Goal: Transaction & Acquisition: Book appointment/travel/reservation

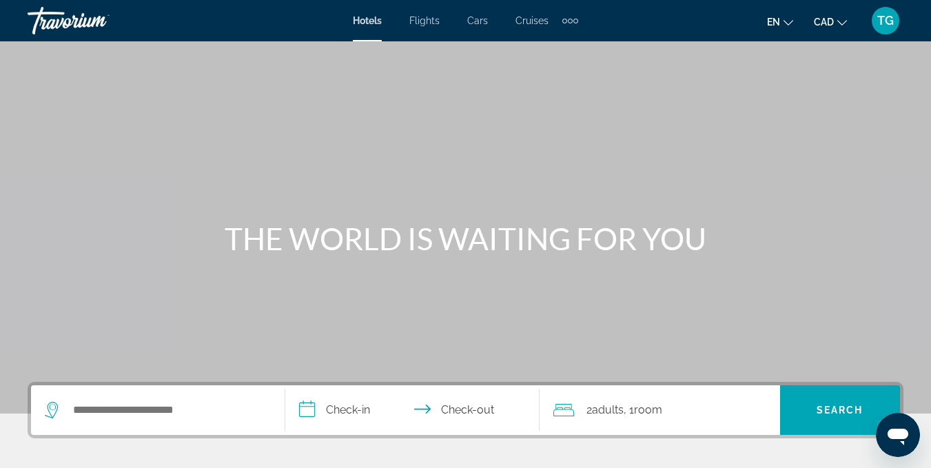
click at [325, 372] on div "Main content" at bounding box center [465, 206] width 931 height 413
click at [136, 414] on input "Search hotel destination" at bounding box center [168, 410] width 192 height 21
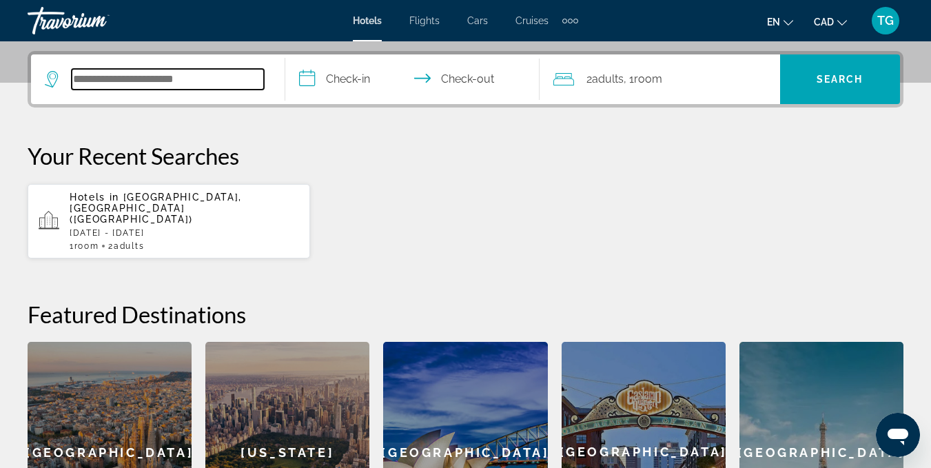
scroll to position [337, 0]
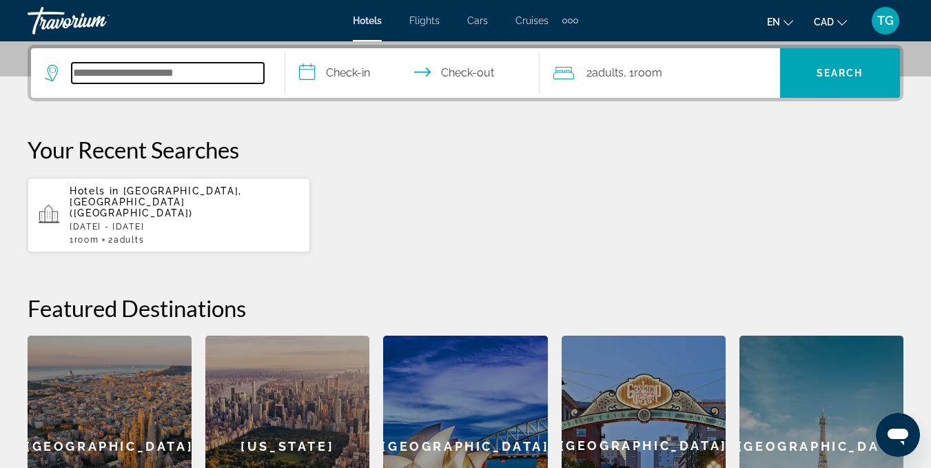
click at [123, 81] on input "Search hotel destination" at bounding box center [168, 73] width 192 height 21
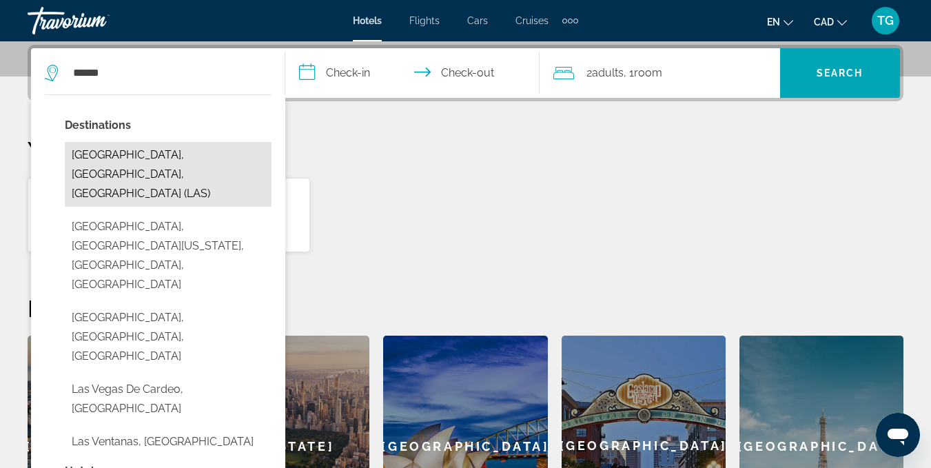
click at [134, 154] on button "[GEOGRAPHIC_DATA], [GEOGRAPHIC_DATA], [GEOGRAPHIC_DATA] (LAS)" at bounding box center [168, 174] width 207 height 65
type input "**********"
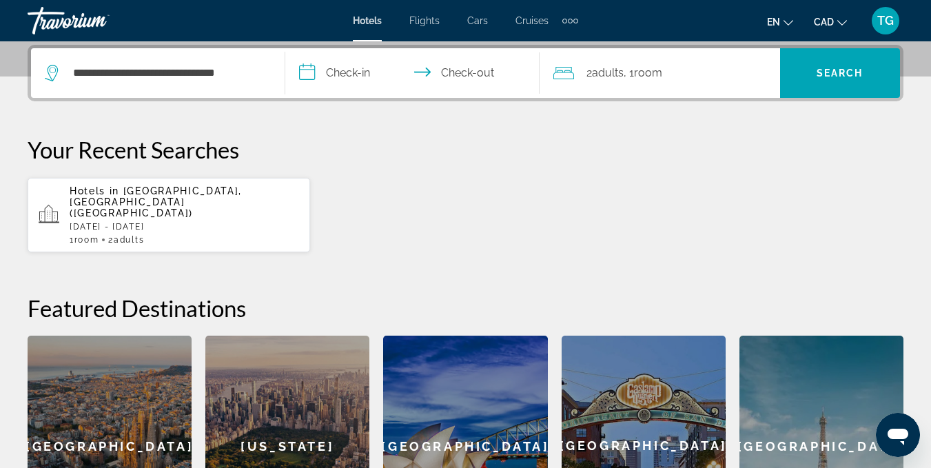
click at [345, 78] on input "**********" at bounding box center [415, 75] width 260 height 54
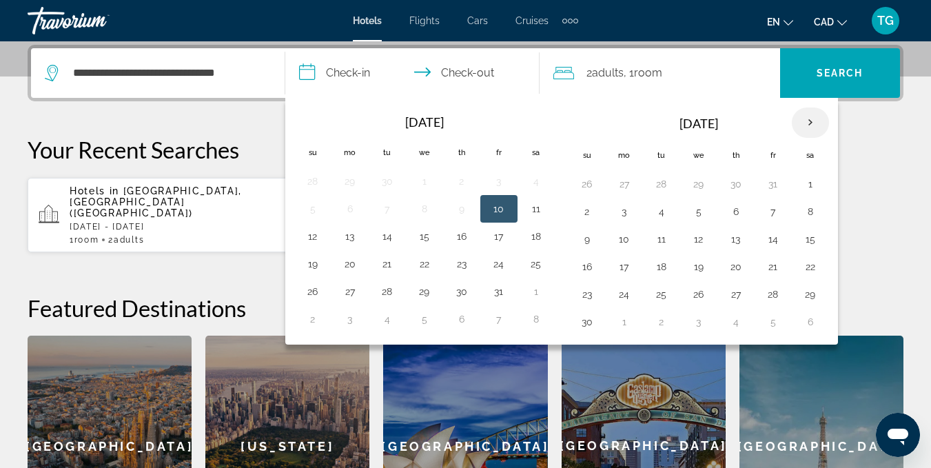
click at [809, 120] on th "Next month" at bounding box center [810, 122] width 37 height 30
click at [532, 269] on button "27" at bounding box center [536, 266] width 22 height 19
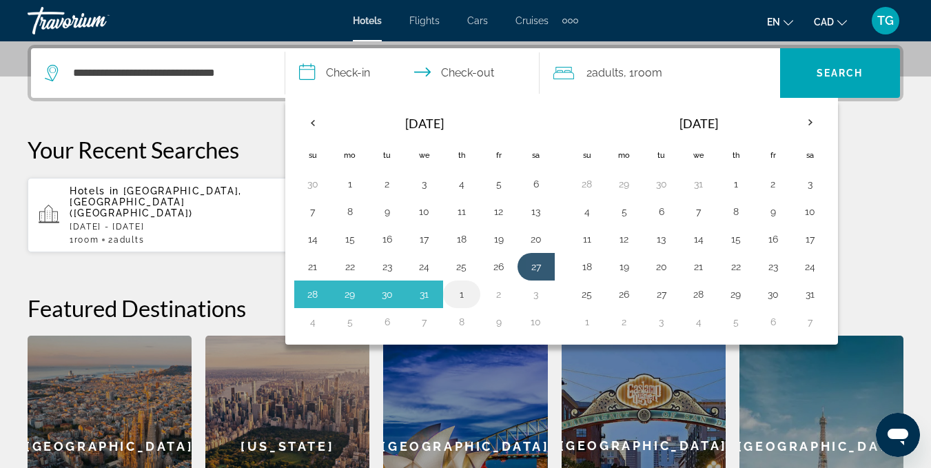
click at [460, 293] on button "1" at bounding box center [462, 294] width 22 height 19
type input "**********"
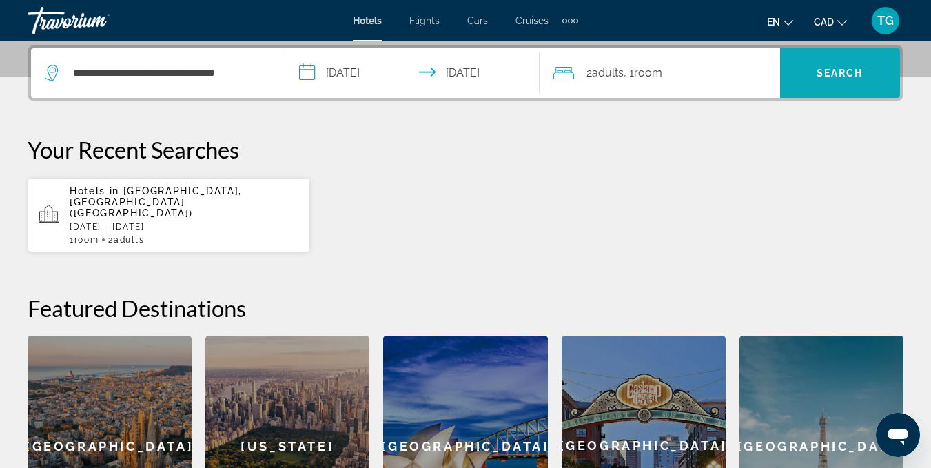
click at [845, 74] on span "Search" at bounding box center [839, 73] width 47 height 11
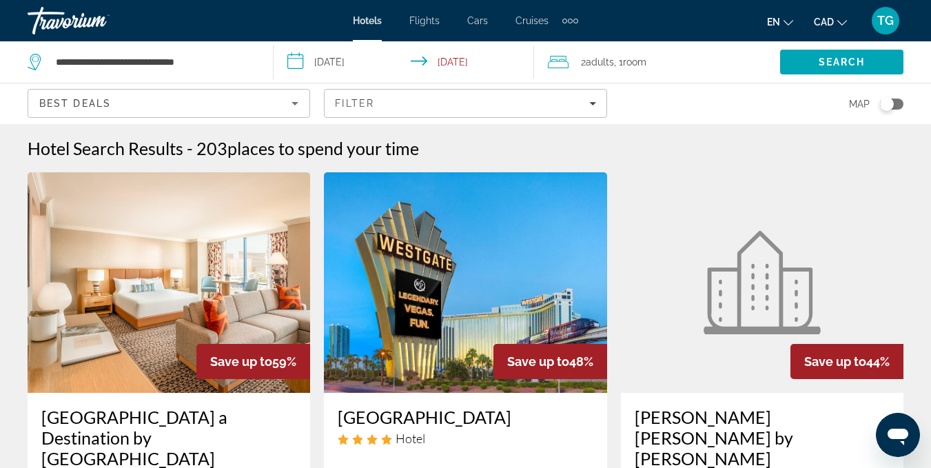
click at [337, 62] on input "**********" at bounding box center [406, 63] width 265 height 45
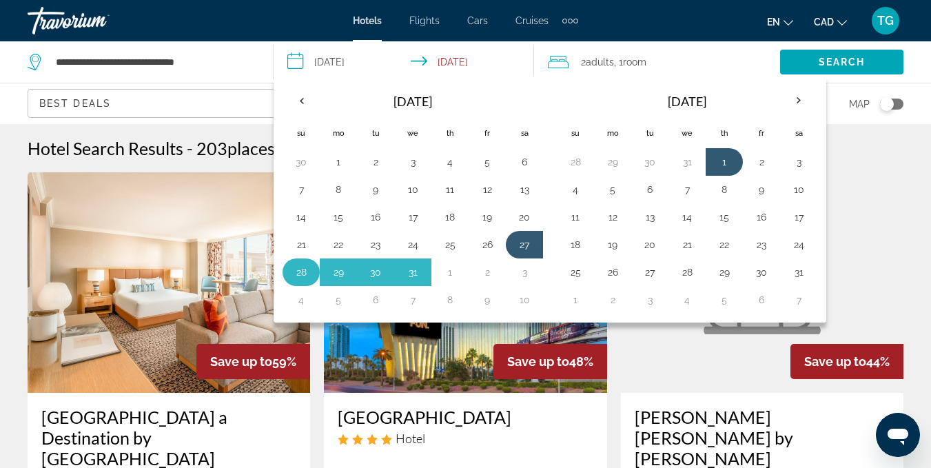
click at [289, 269] on td "28" at bounding box center [300, 272] width 37 height 28
click at [448, 274] on button "1" at bounding box center [450, 271] width 22 height 19
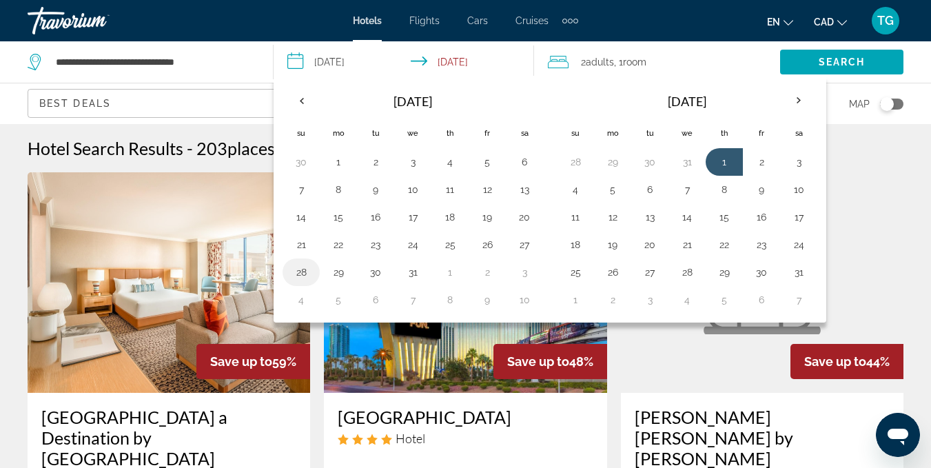
click at [297, 270] on button "28" at bounding box center [301, 271] width 22 height 19
type input "**********"
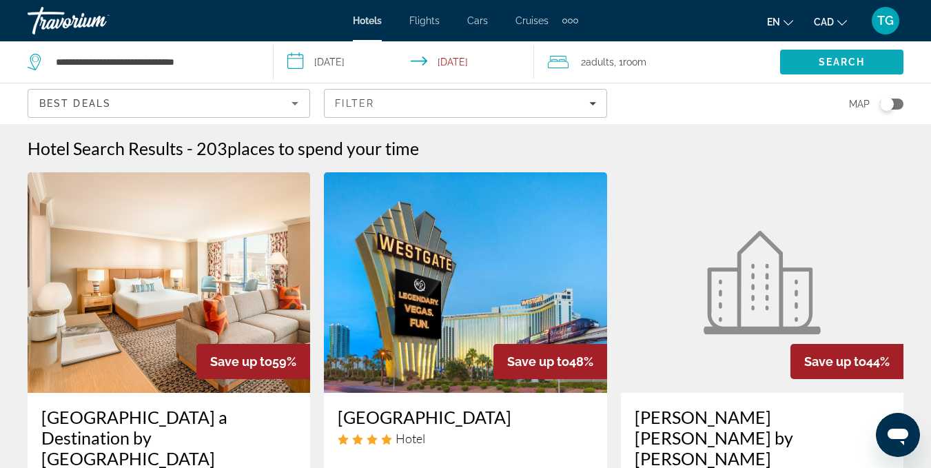
click at [827, 70] on span "Search" at bounding box center [841, 61] width 123 height 33
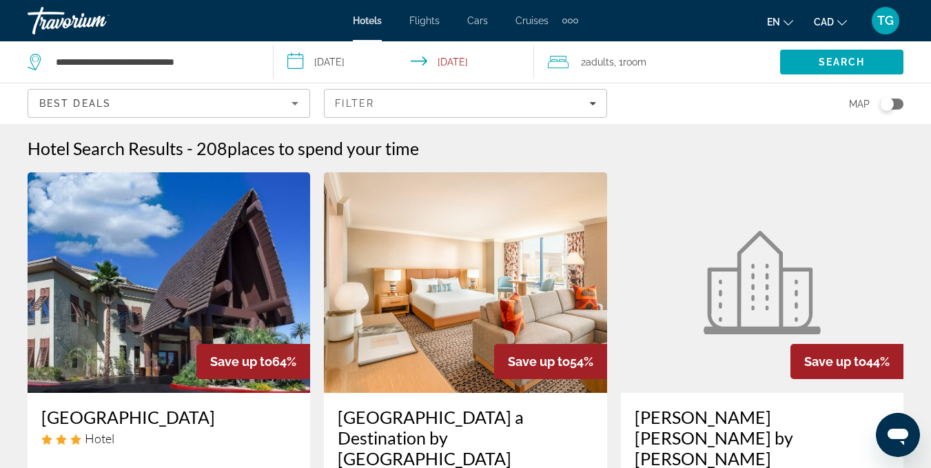
click at [610, 56] on span "Adults" at bounding box center [600, 61] width 28 height 11
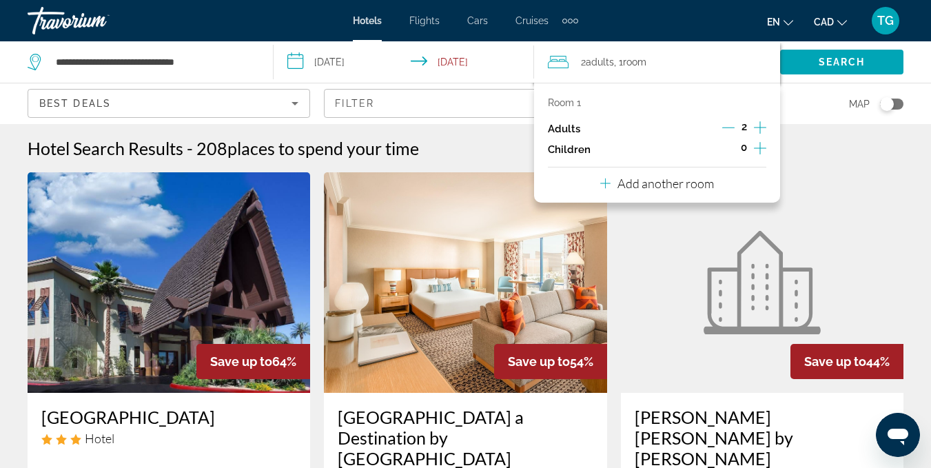
click at [755, 121] on icon "Increment adults" at bounding box center [760, 127] width 12 height 17
click at [822, 65] on span "Search" at bounding box center [841, 61] width 47 height 11
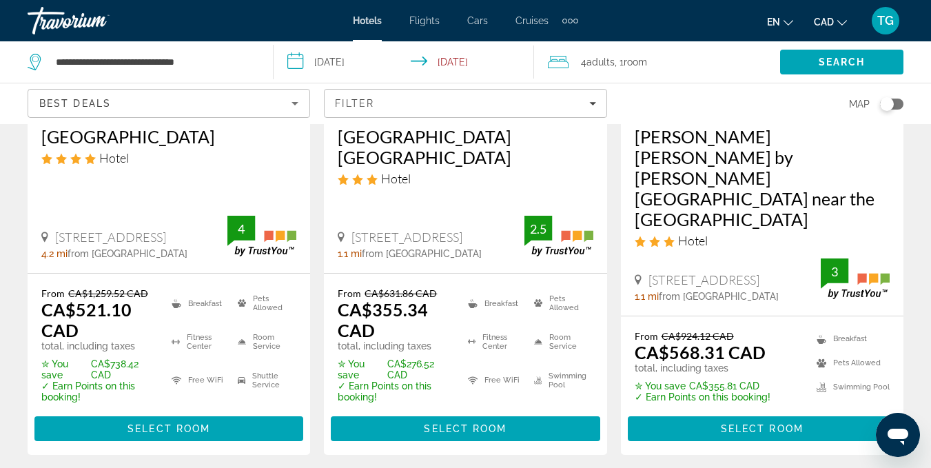
scroll to position [281, 0]
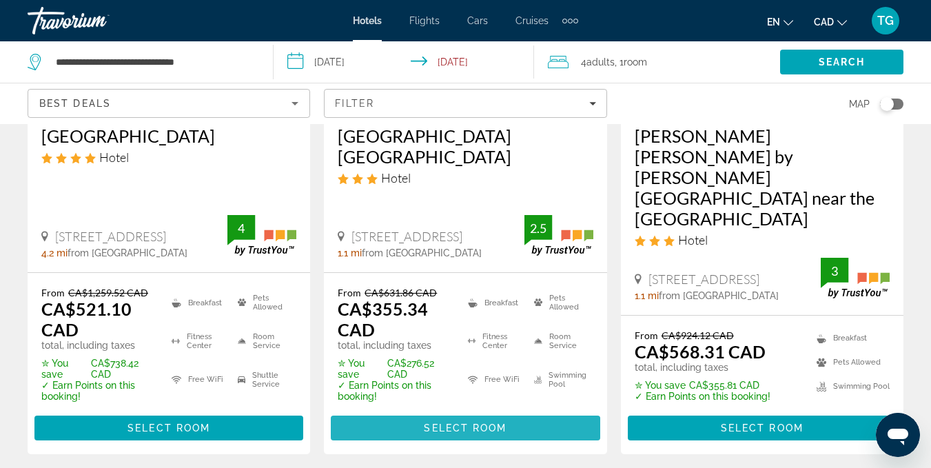
click at [452, 415] on span "Main content" at bounding box center [465, 427] width 269 height 33
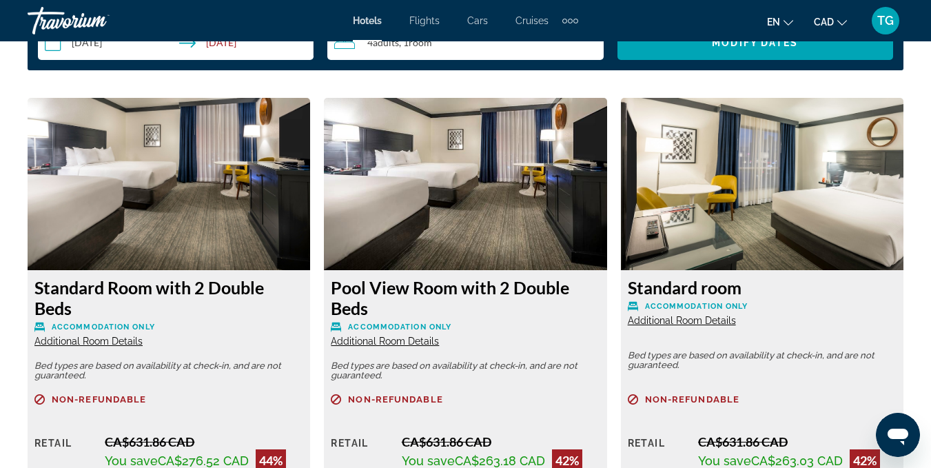
scroll to position [2092, 0]
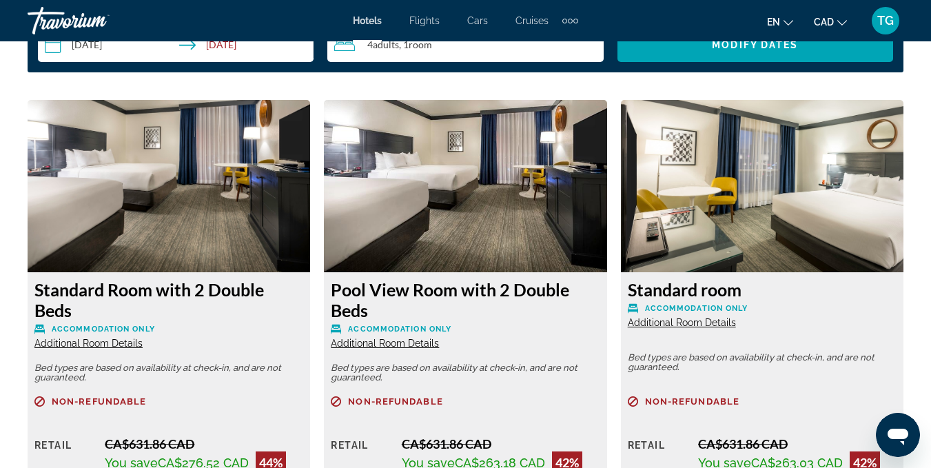
click at [486, 212] on img "Main content" at bounding box center [465, 186] width 282 height 172
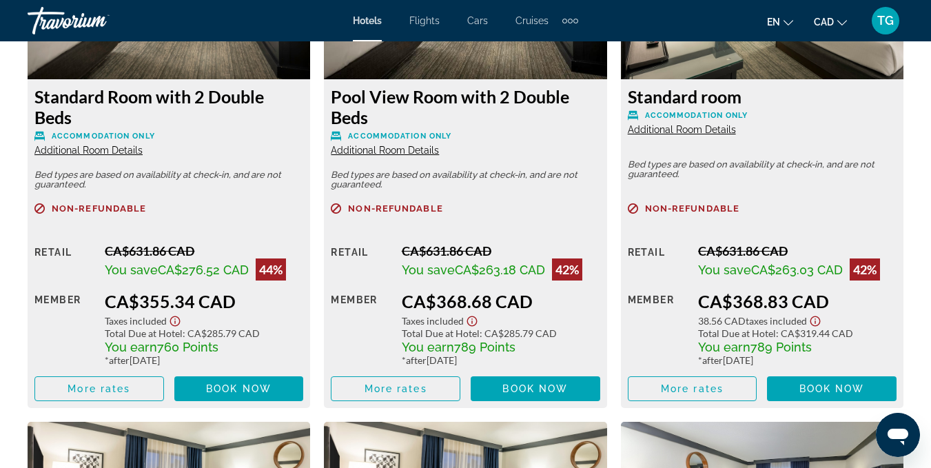
scroll to position [2285, 0]
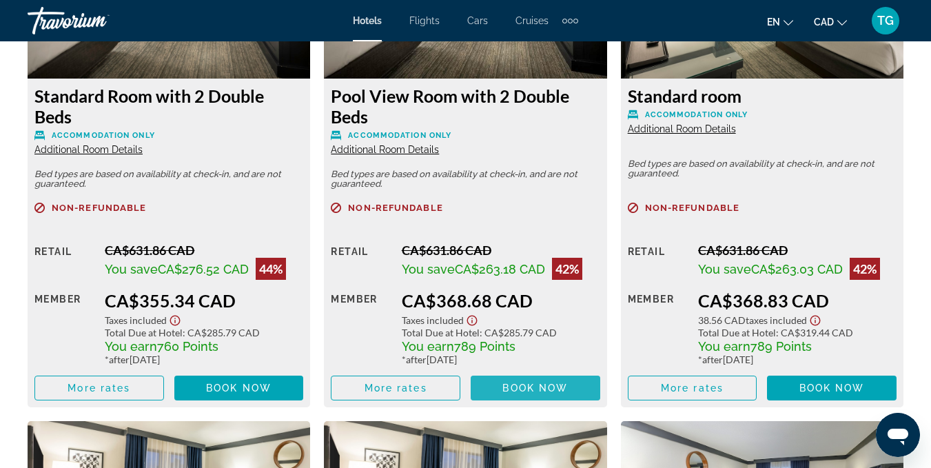
click at [530, 383] on span "Book now" at bounding box center [534, 387] width 65 height 11
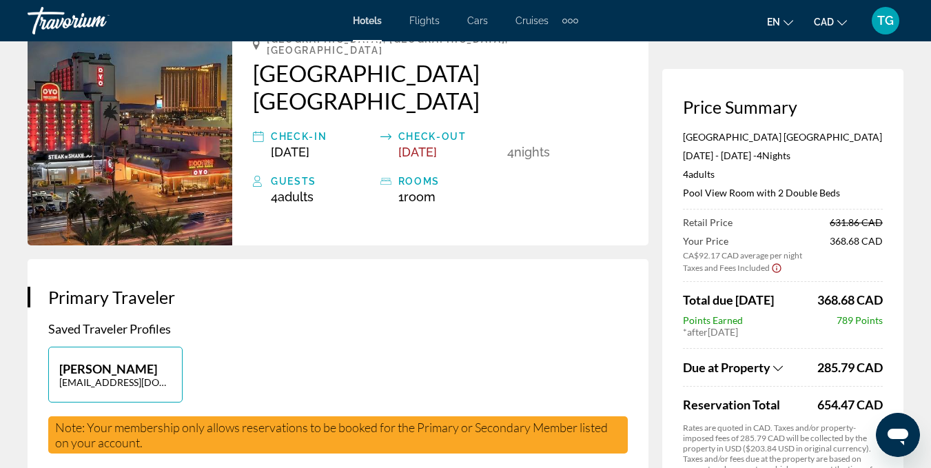
scroll to position [101, 0]
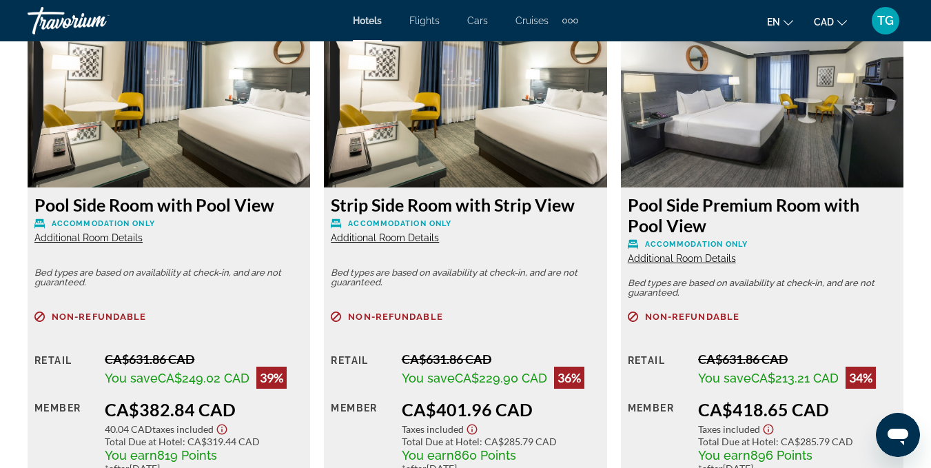
scroll to position [2713, 0]
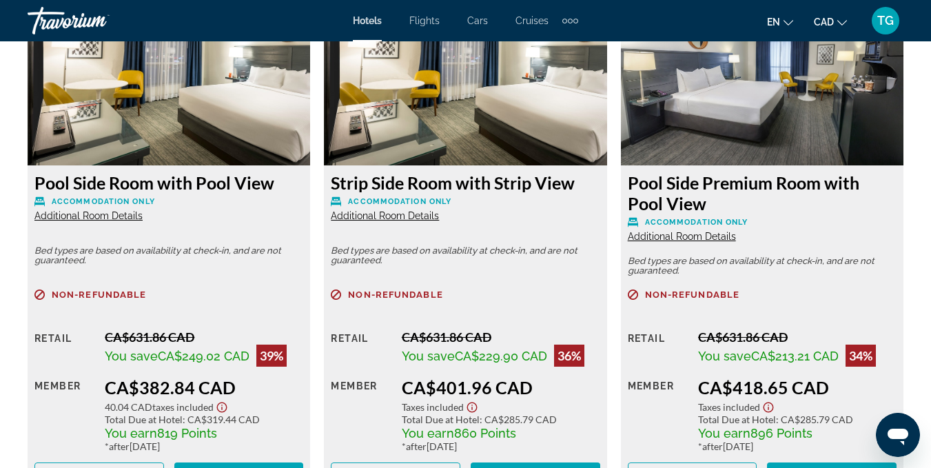
click at [567, 66] on img "Main content" at bounding box center [465, 79] width 282 height 172
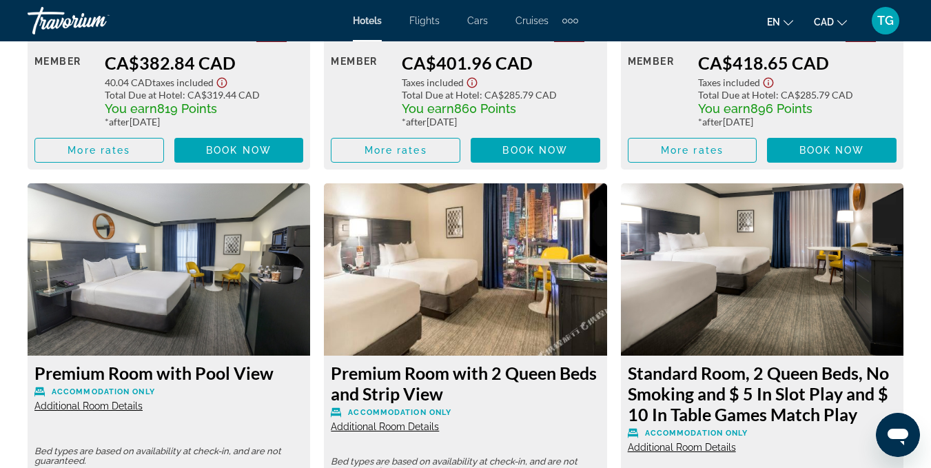
scroll to position [3038, 0]
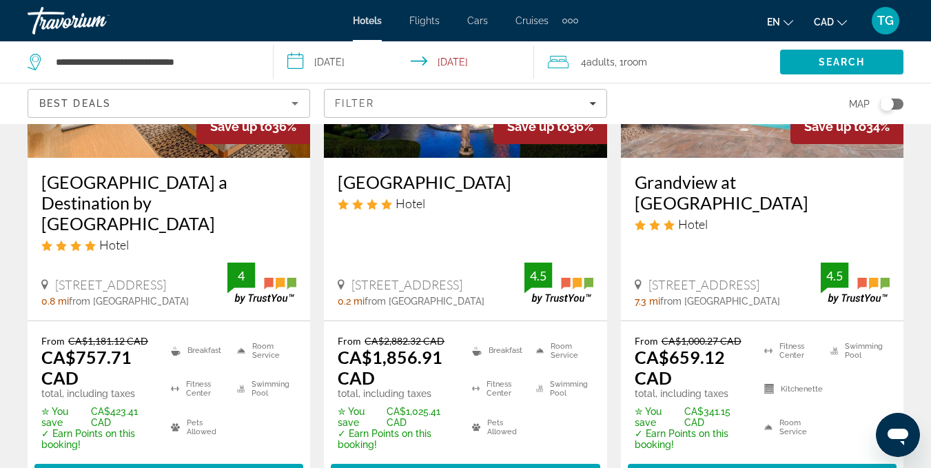
scroll to position [831, 0]
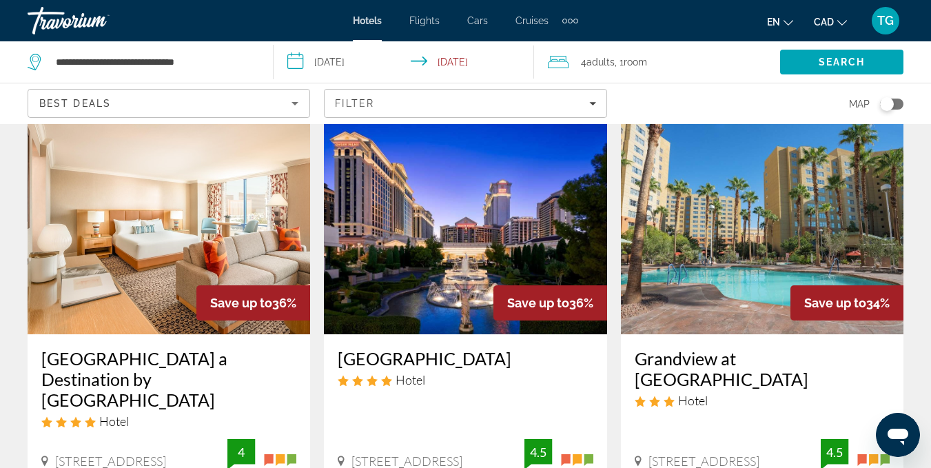
click at [295, 285] on div "Save up to 36%" at bounding box center [253, 302] width 114 height 35
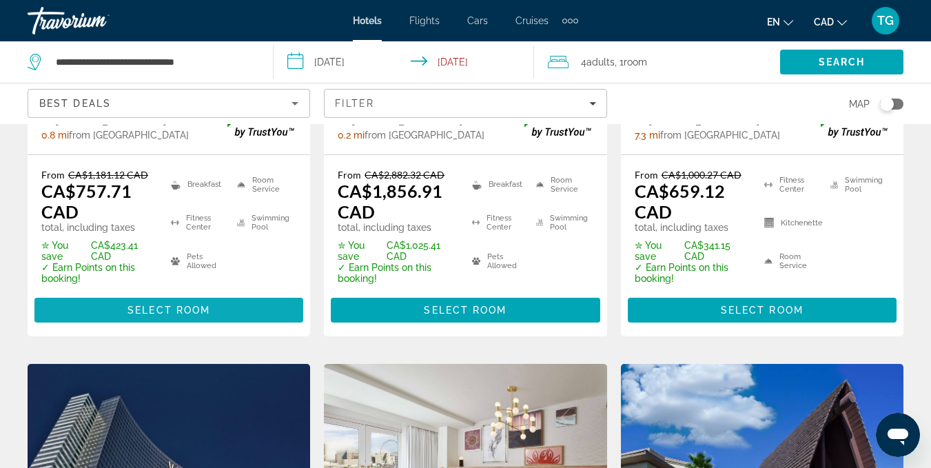
click at [298, 293] on span "Main content" at bounding box center [168, 309] width 269 height 33
drag, startPoint x: 298, startPoint y: 268, endPoint x: 305, endPoint y: 256, distance: 14.2
click at [298, 293] on span "Main content" at bounding box center [168, 309] width 269 height 33
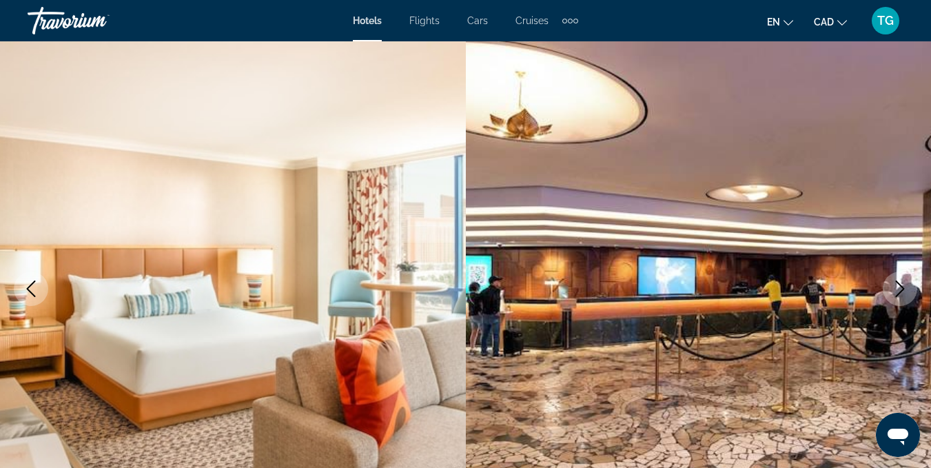
scroll to position [82, 0]
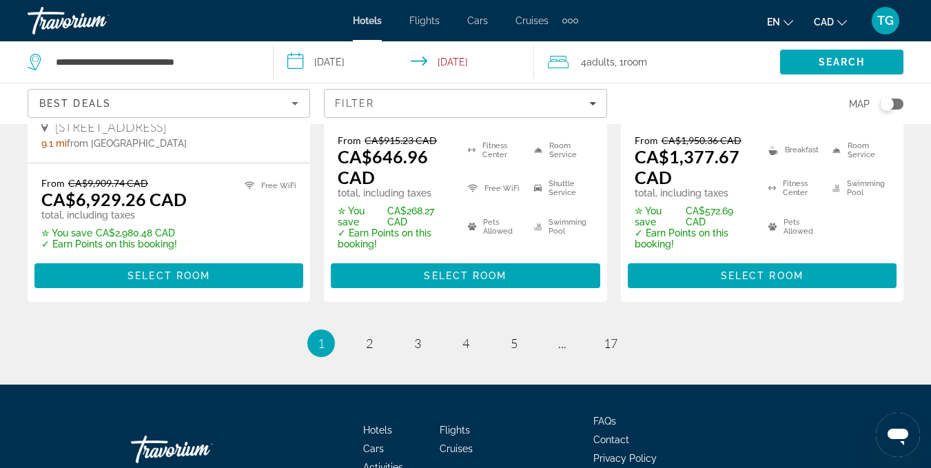
scroll to position [2170, 0]
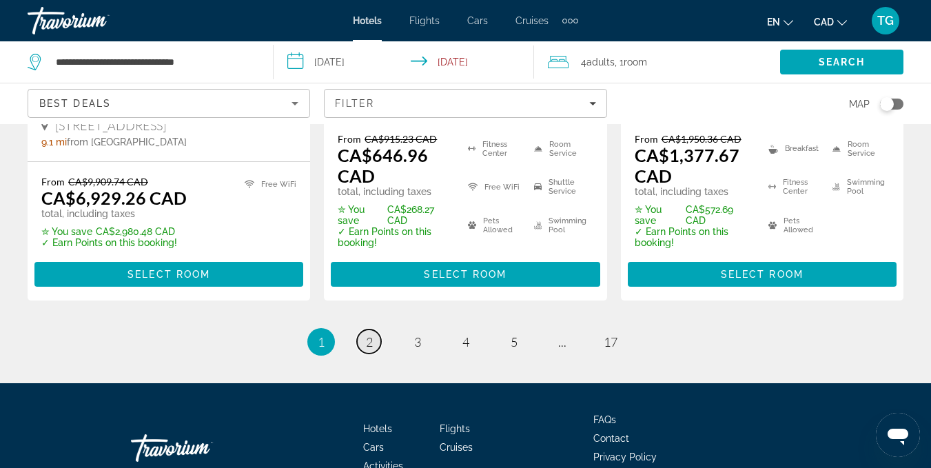
click at [369, 334] on span "2" at bounding box center [369, 341] width 7 height 15
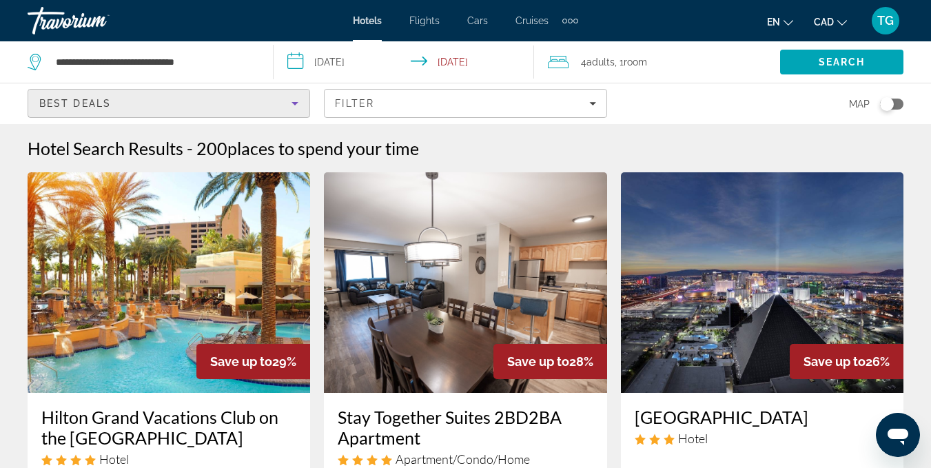
click at [298, 101] on icon "Sort by" at bounding box center [295, 103] width 17 height 17
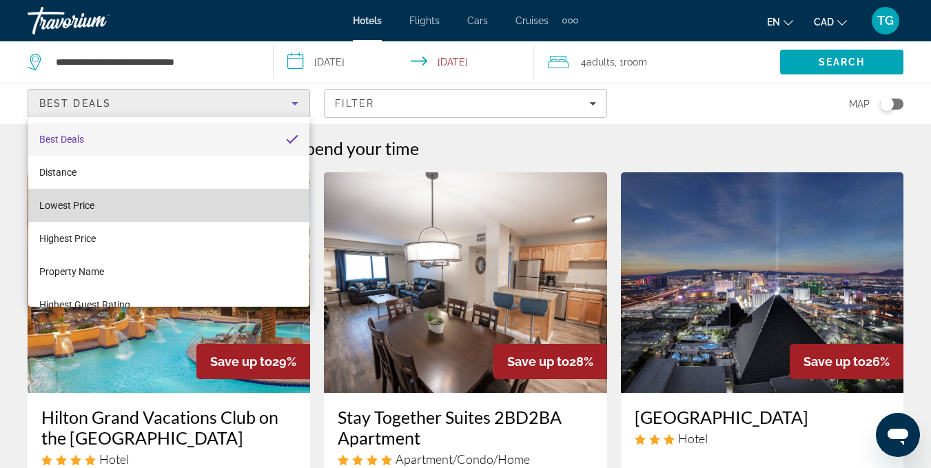
click at [189, 209] on mat-option "Lowest Price" at bounding box center [168, 205] width 281 height 33
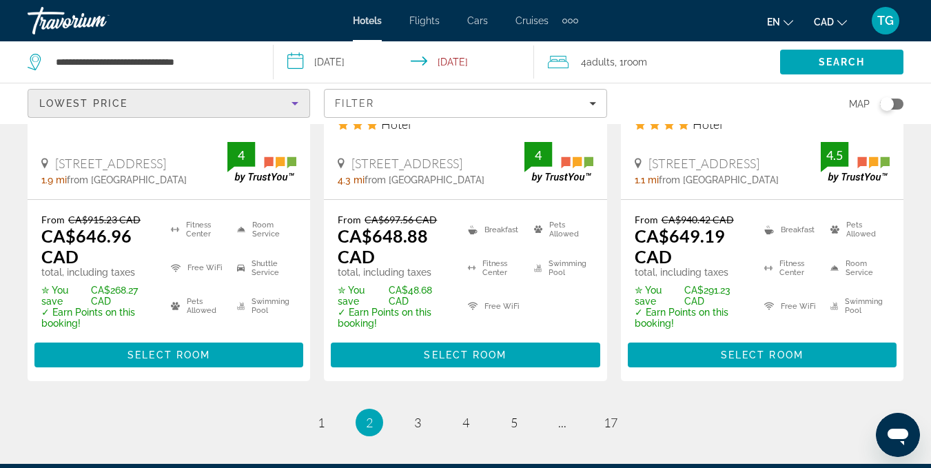
scroll to position [2092, 0]
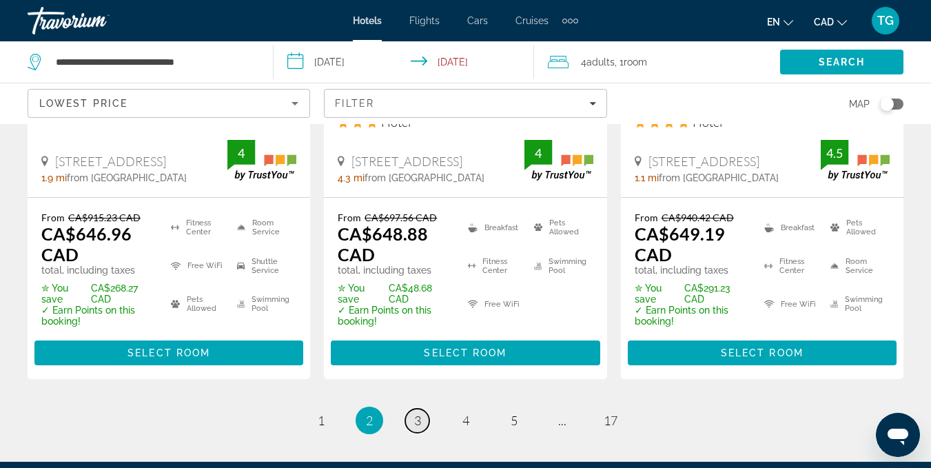
click at [419, 413] on span "3" at bounding box center [417, 420] width 7 height 15
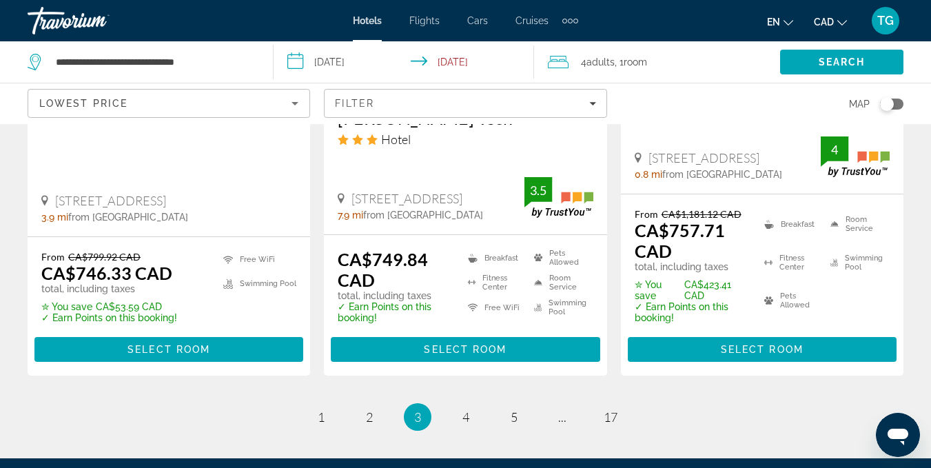
scroll to position [2058, 0]
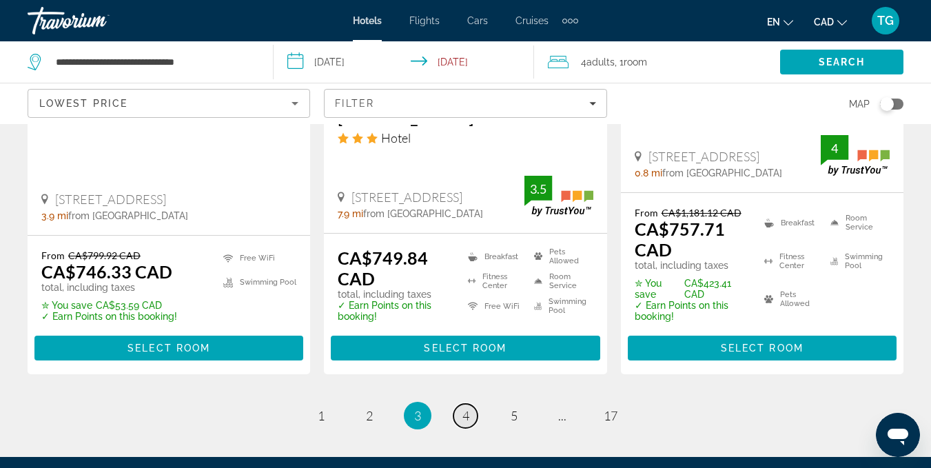
click at [454, 404] on link "page 4" at bounding box center [465, 416] width 24 height 24
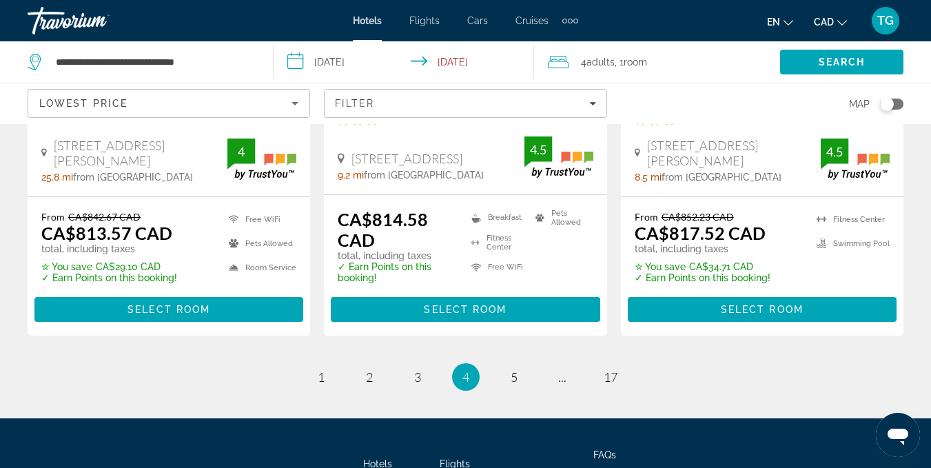
scroll to position [2063, 0]
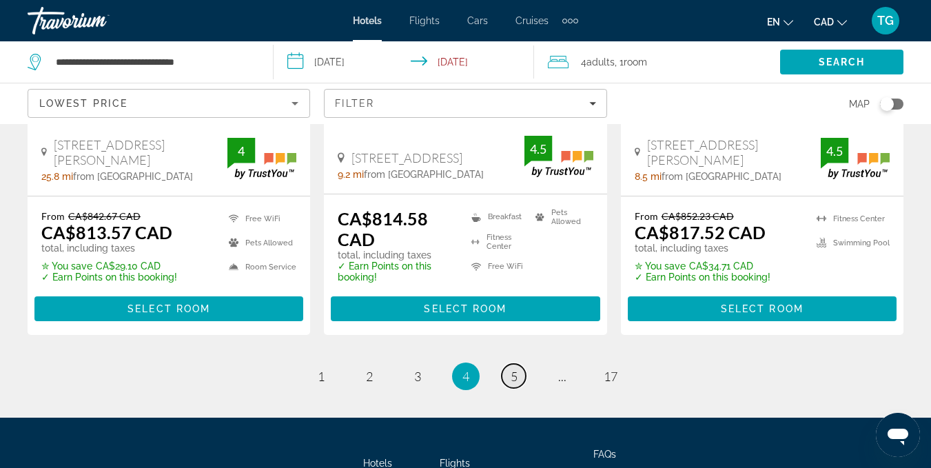
click at [513, 369] on span "5" at bounding box center [513, 376] width 7 height 15
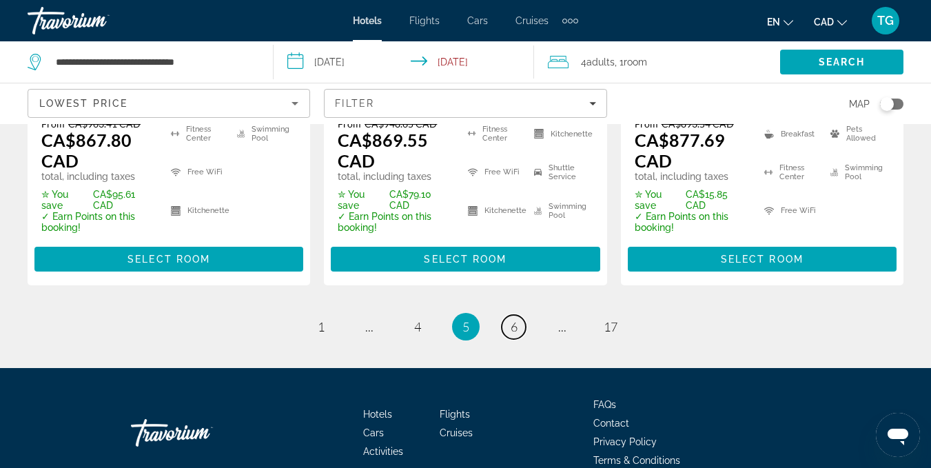
scroll to position [2134, 0]
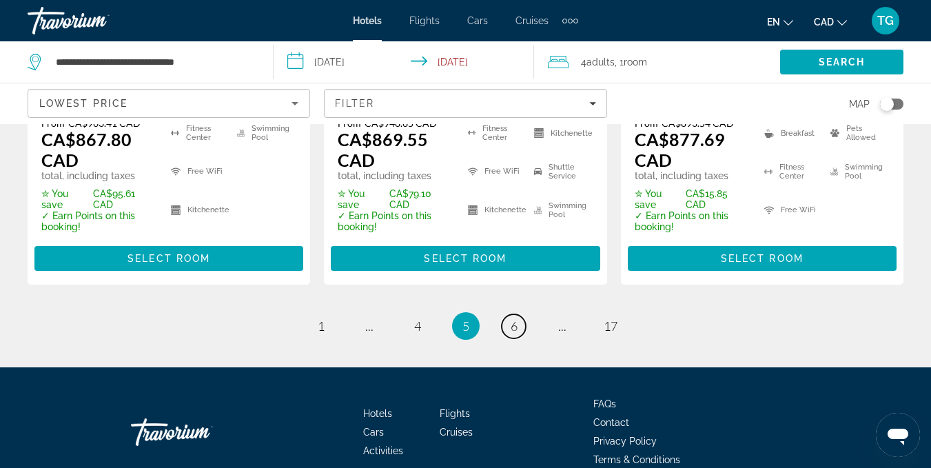
click at [514, 327] on span "6" at bounding box center [513, 325] width 7 height 15
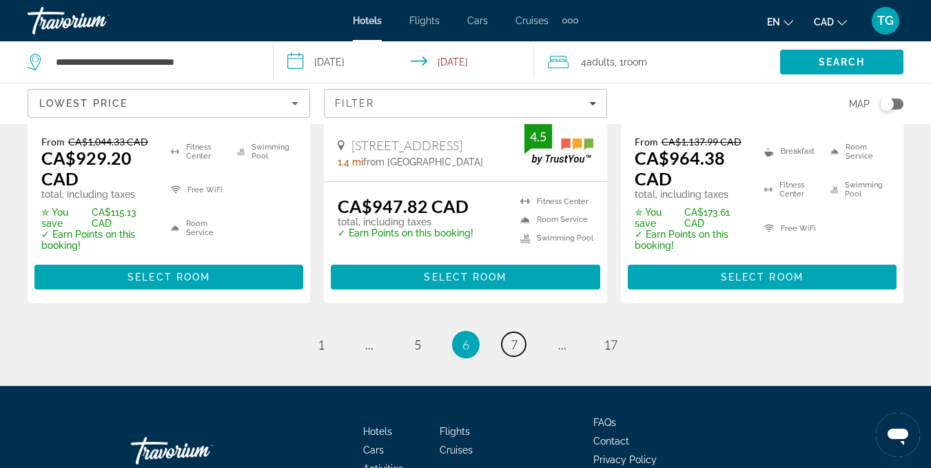
scroll to position [2136, 0]
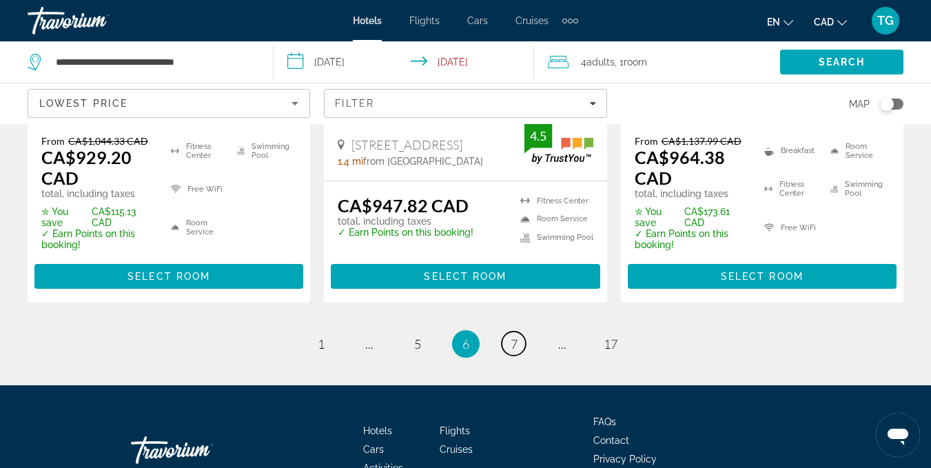
click at [514, 331] on link "page 7" at bounding box center [514, 343] width 24 height 24
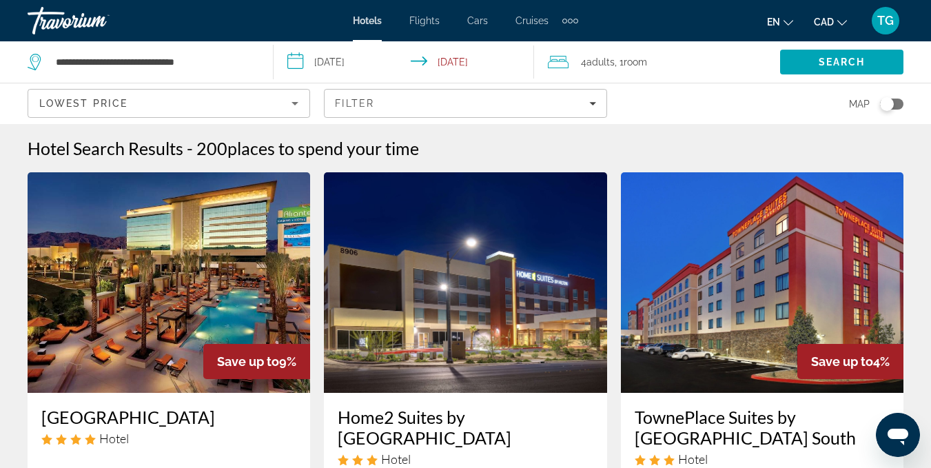
click at [882, 23] on span "TG" at bounding box center [885, 21] width 17 height 14
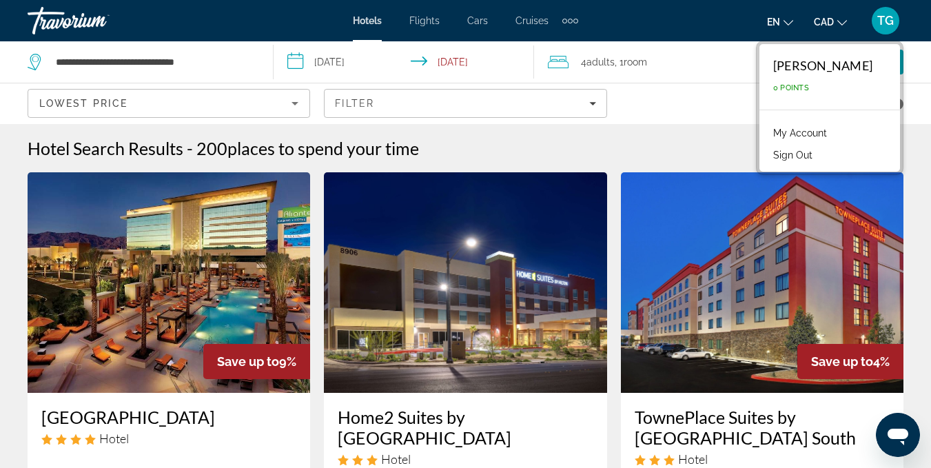
click at [849, 65] on div "[PERSON_NAME]" at bounding box center [822, 65] width 99 height 15
click at [819, 77] on div "[PERSON_NAME] 0 Points" at bounding box center [829, 76] width 141 height 65
click at [809, 84] on span "0 Points" at bounding box center [791, 87] width 36 height 9
click at [703, 154] on div "Hotel Search Results - 200 places to spend your time" at bounding box center [466, 148] width 876 height 21
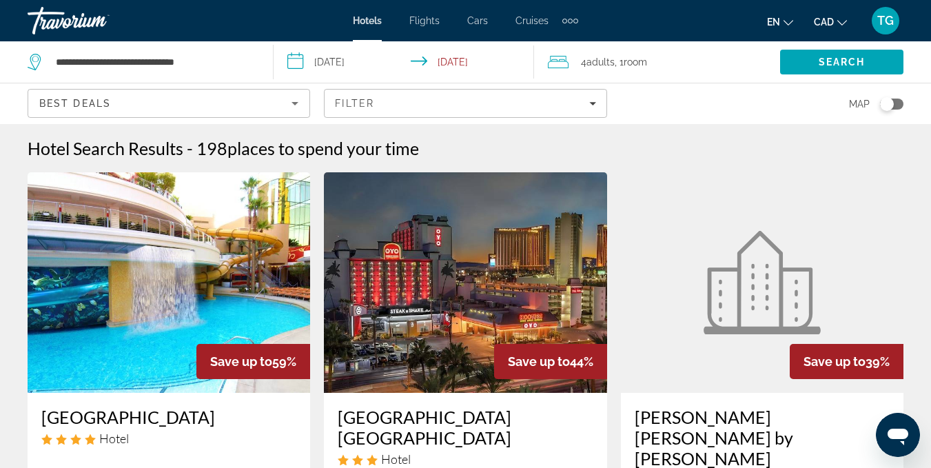
click at [0, 3] on div "Hotels Flights Cars Cruises Activities Hotels Flights Cars Cruises Activities e…" at bounding box center [465, 21] width 931 height 36
